Goal: Transaction & Acquisition: Purchase product/service

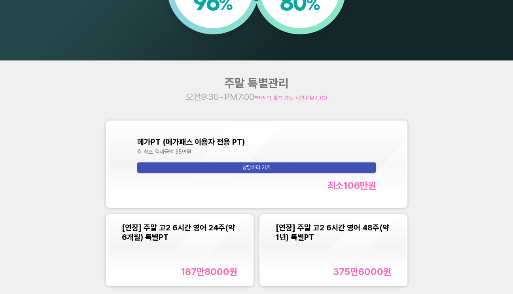
scroll to position [673, 0]
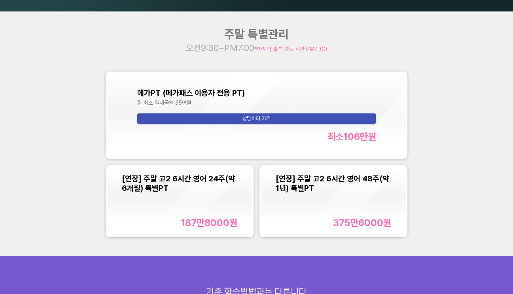
click at [187, 177] on span "[연장] 주말 고2 6시간 영어 24주(약 6개월) 특별PT" at bounding box center [178, 183] width 113 height 19
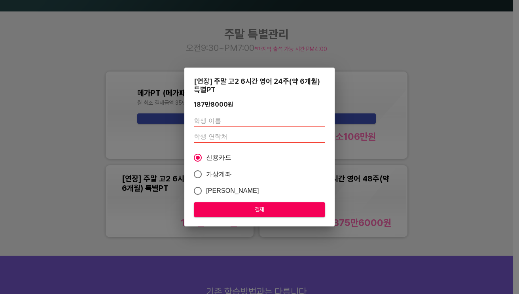
click at [239, 116] on input "text" at bounding box center [259, 121] width 131 height 13
type input "q"
type input "ㅏ"
type input "[PERSON_NAME]"
click at [250, 135] on input "number" at bounding box center [259, 137] width 131 height 13
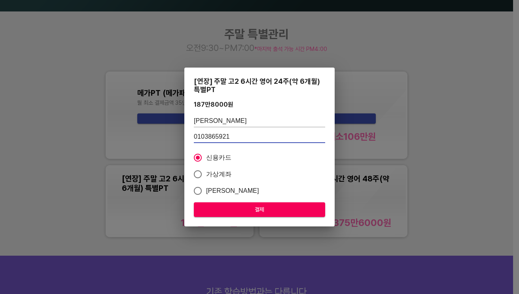
type input "0103865921"
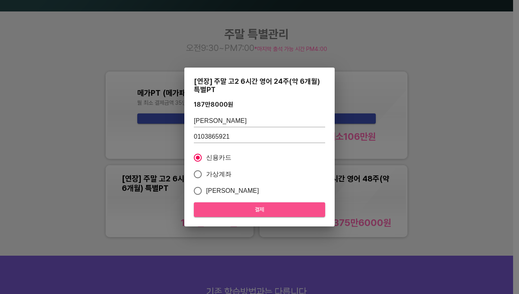
click at [246, 208] on span "결제" at bounding box center [259, 210] width 119 height 10
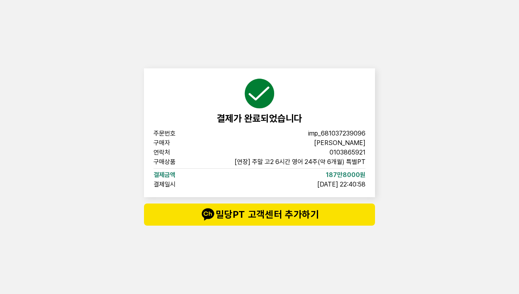
click at [363, 189] on div "결제가 완료되었습니다 주문번호 imp_681037239096 구매자 박은서 연락처 0103865921 구매상품 [연장] 주말 고2 6시간 영어…" at bounding box center [259, 132] width 231 height 129
